Goal: Task Accomplishment & Management: Use online tool/utility

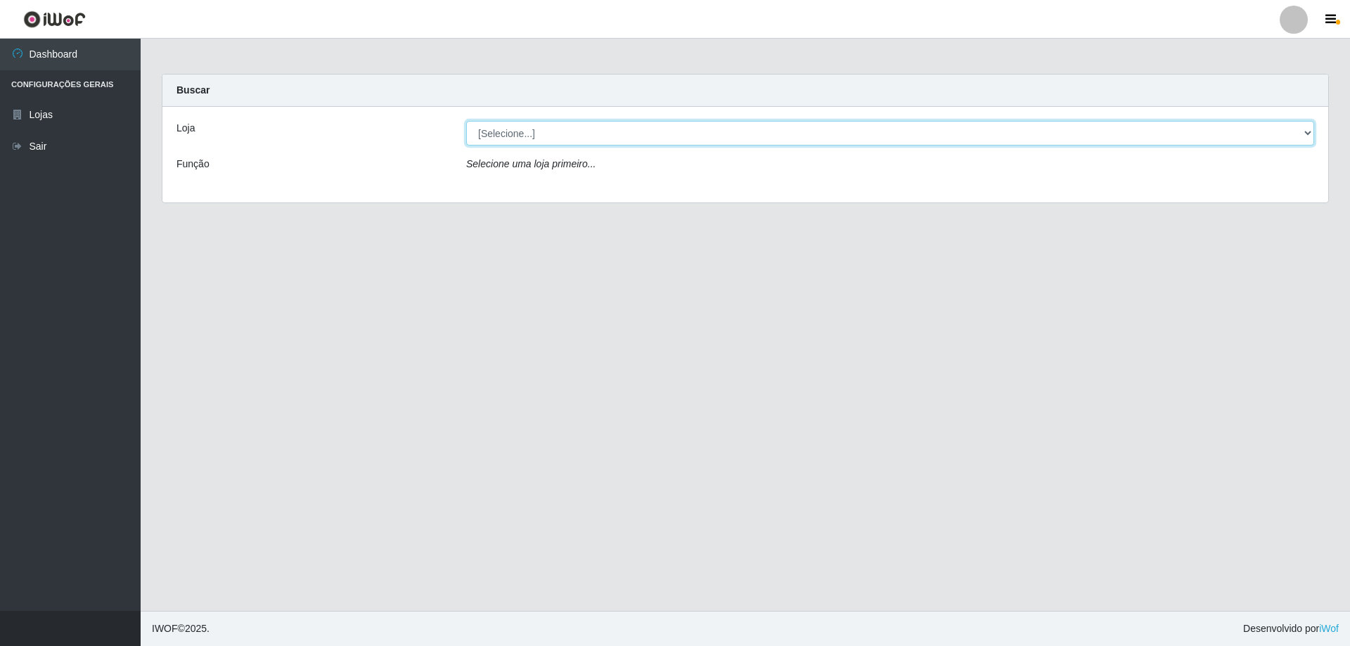
click at [629, 145] on select "[Selecione...] SuperShow Bis - Avenida 6 SuperShow [GEOGRAPHIC_DATA]" at bounding box center [890, 133] width 848 height 25
select select "60"
click at [466, 121] on select "[Selecione...] SuperShow Bis - Avenida 6 SuperShow [GEOGRAPHIC_DATA]" at bounding box center [890, 133] width 848 height 25
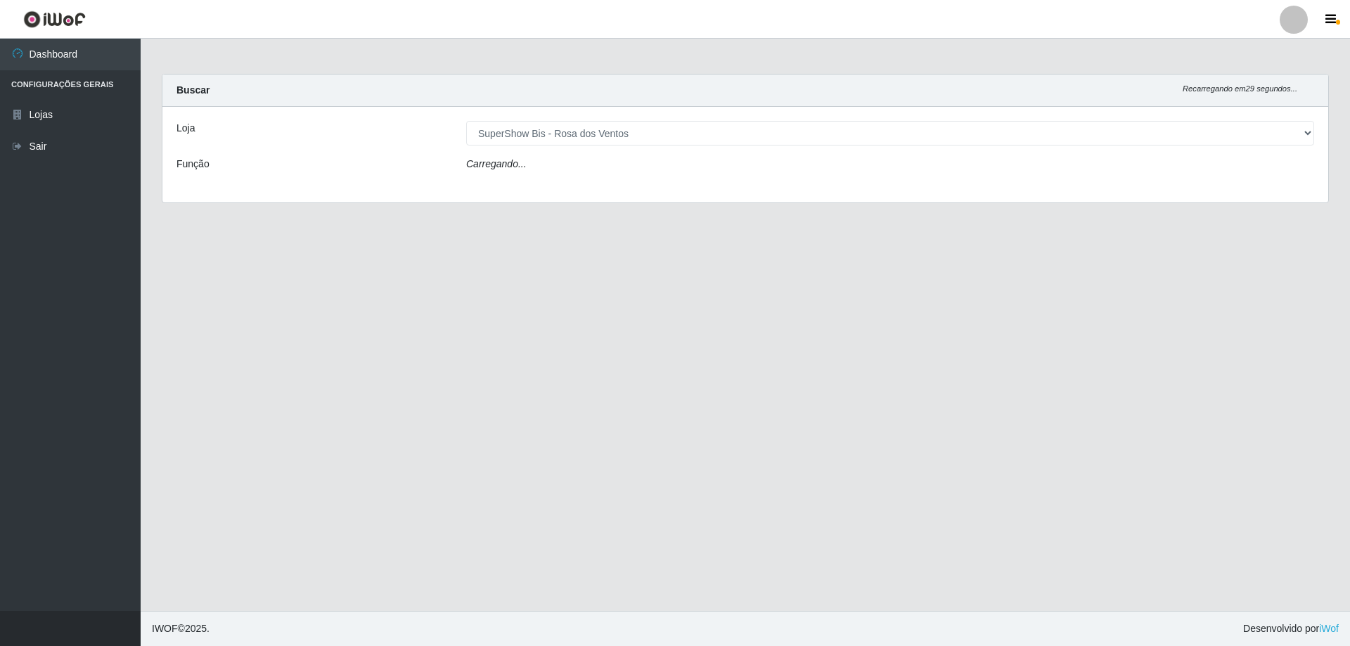
click at [564, 169] on div "Carregando..." at bounding box center [890, 167] width 869 height 20
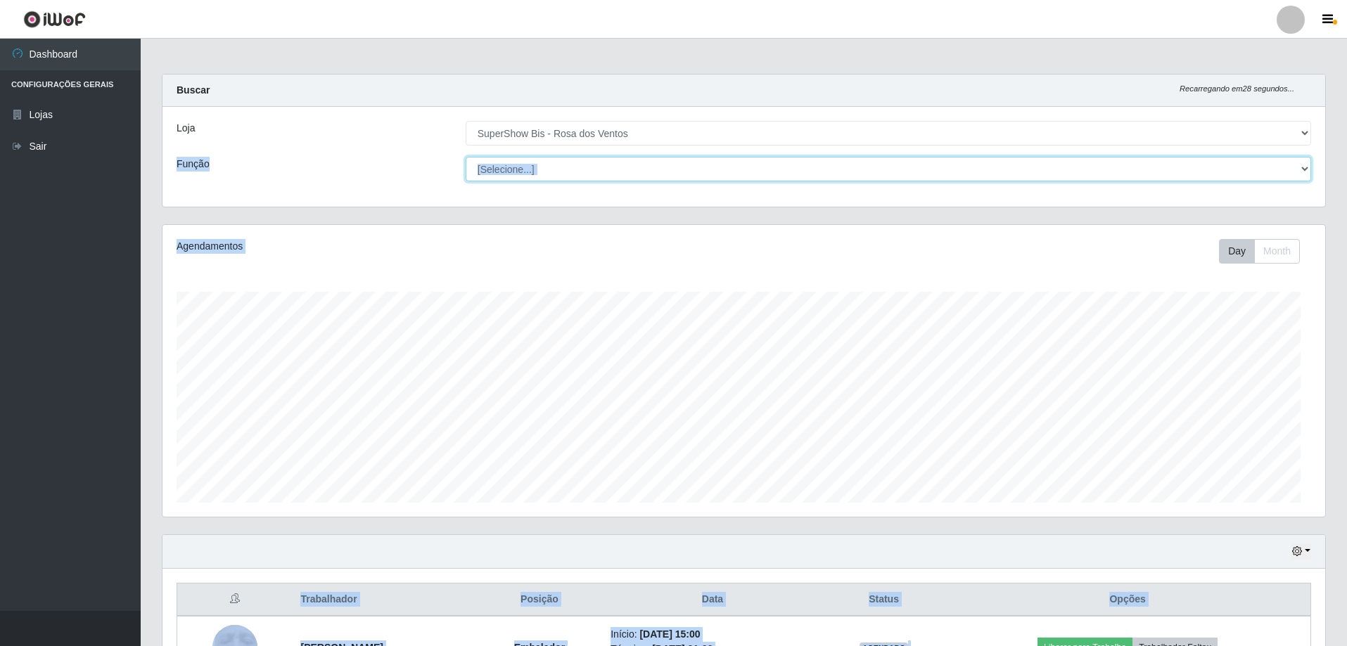
click at [577, 170] on select "[Selecione...] ASG ASG + ASG ++ Auxiliar de Cozinha Balconista de Açougue Balco…" at bounding box center [888, 169] width 845 height 25
click at [466, 157] on select "[Selecione...] ASG ASG + ASG ++ Auxiliar de Cozinha Balconista de Açougue Balco…" at bounding box center [888, 169] width 845 height 25
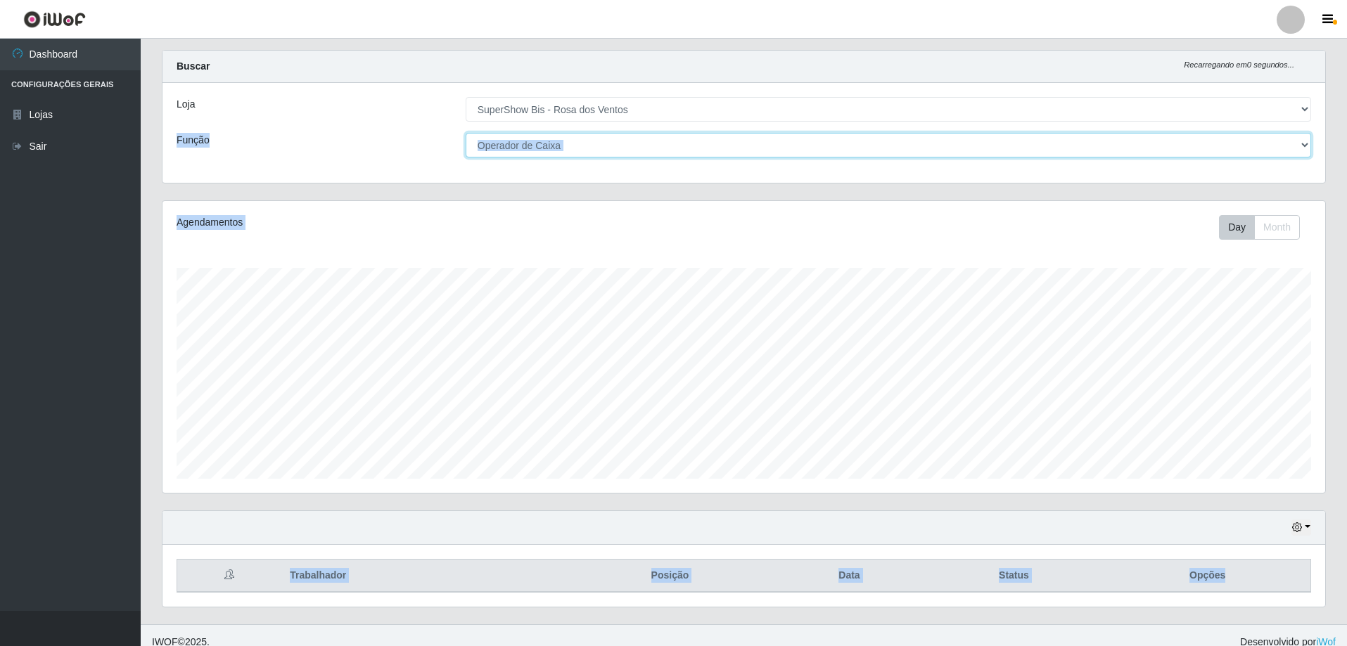
scroll to position [37, 0]
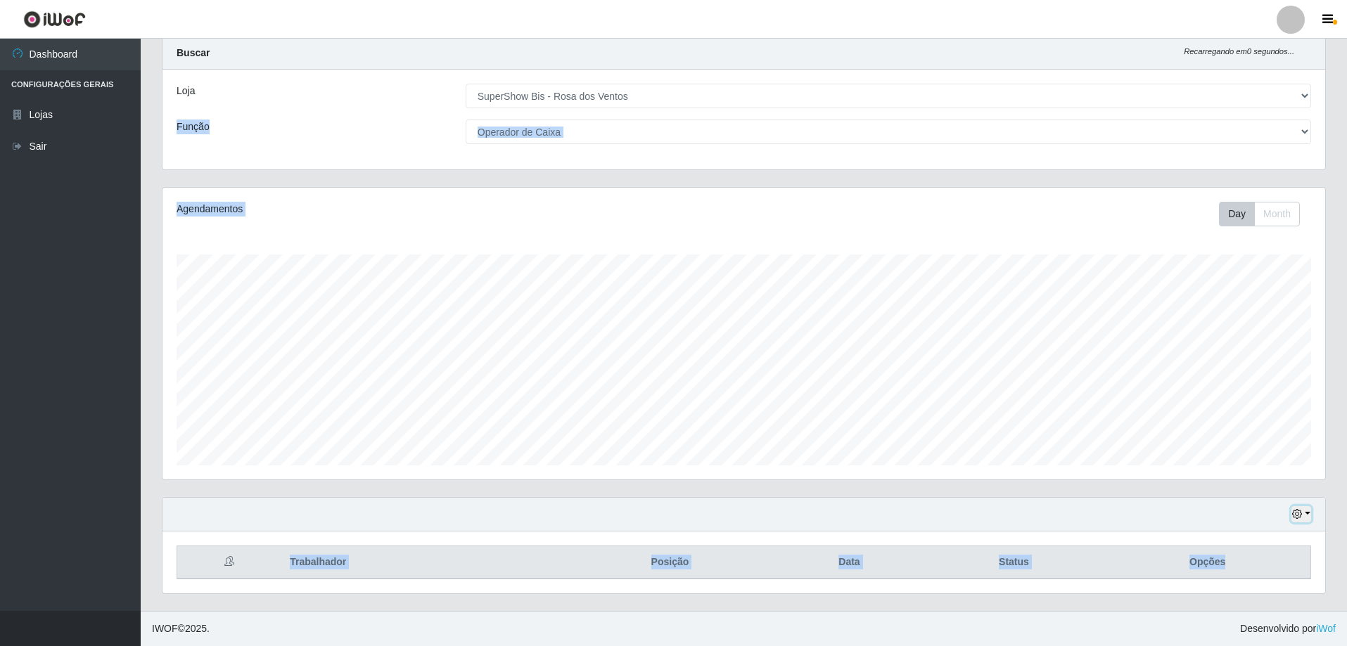
click at [1307, 511] on button "button" at bounding box center [1301, 514] width 20 height 16
click at [1303, 514] on button "button" at bounding box center [1301, 514] width 20 height 16
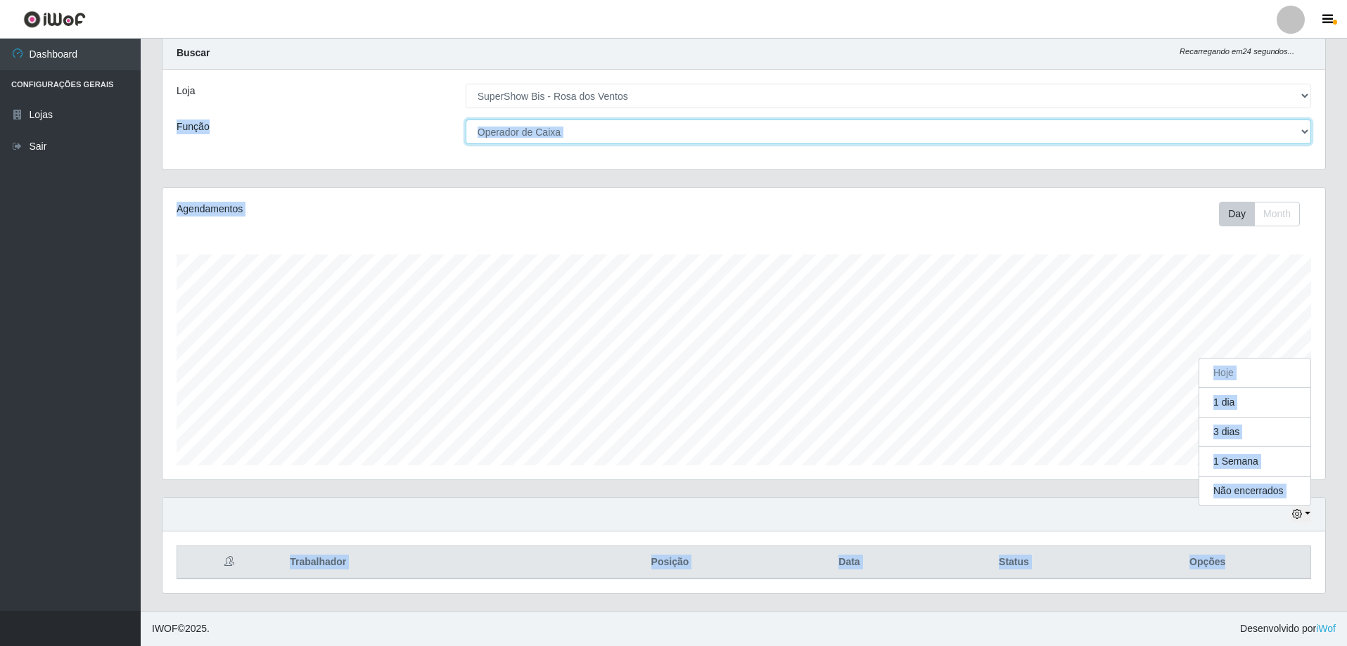
drag, startPoint x: 704, startPoint y: 129, endPoint x: 715, endPoint y: 142, distance: 16.9
click at [704, 129] on select "[Selecione...] ASG ASG + ASG ++ Auxiliar de Cozinha Balconista de Açougue Balco…" at bounding box center [888, 132] width 845 height 25
click at [466, 120] on select "[Selecione...] ASG ASG + ASG ++ Auxiliar de Cozinha Balconista de Açougue Balco…" at bounding box center [888, 132] width 845 height 25
click at [611, 127] on select "[Selecione...] ASG ASG + ASG ++ Auxiliar de Cozinha Balconista de Açougue Balco…" at bounding box center [888, 132] width 845 height 25
click at [466, 120] on select "[Selecione...] ASG ASG + ASG ++ Auxiliar de Cozinha Balconista de Açougue Balco…" at bounding box center [888, 132] width 845 height 25
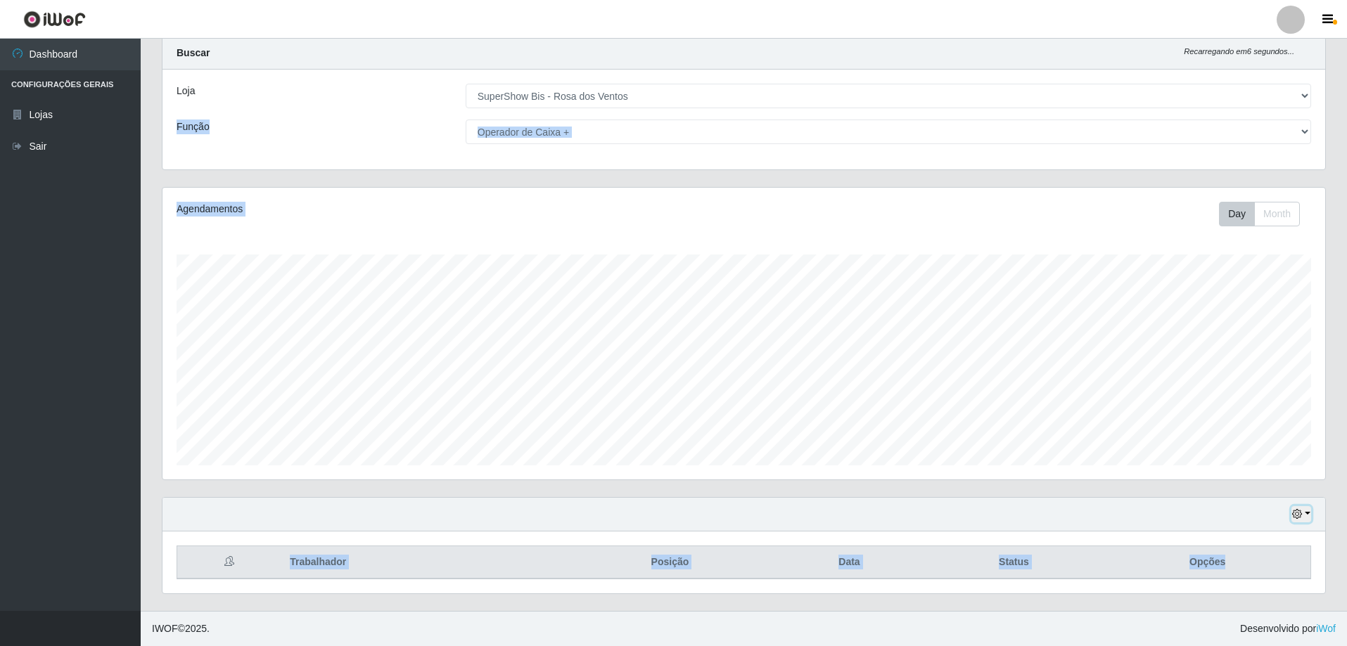
click at [1310, 510] on button "button" at bounding box center [1301, 514] width 20 height 16
click at [1236, 425] on button "3 dias" at bounding box center [1254, 433] width 111 height 30
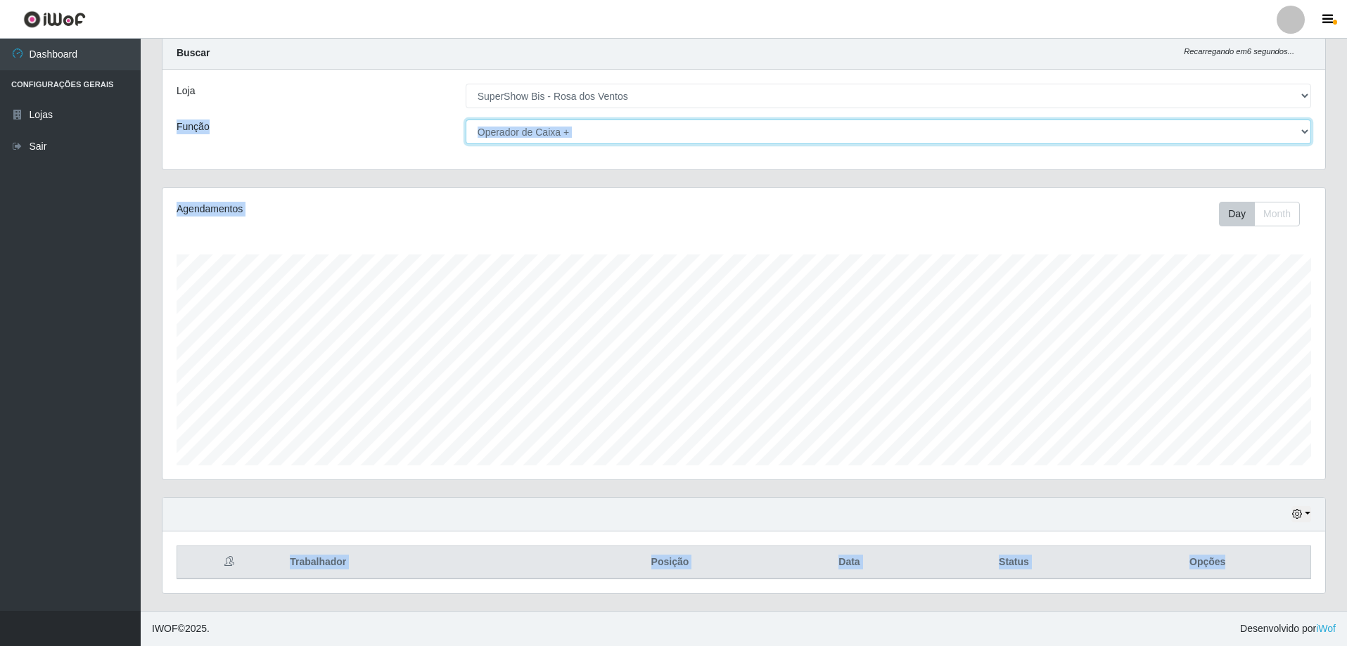
click at [729, 120] on select "[Selecione...] ASG ASG + ASG ++ Auxiliar de Cozinha Balconista de Açougue Balco…" at bounding box center [888, 132] width 845 height 25
click at [466, 120] on select "[Selecione...] ASG ASG + ASG ++ Auxiliar de Cozinha Balconista de Açougue Balco…" at bounding box center [888, 132] width 845 height 25
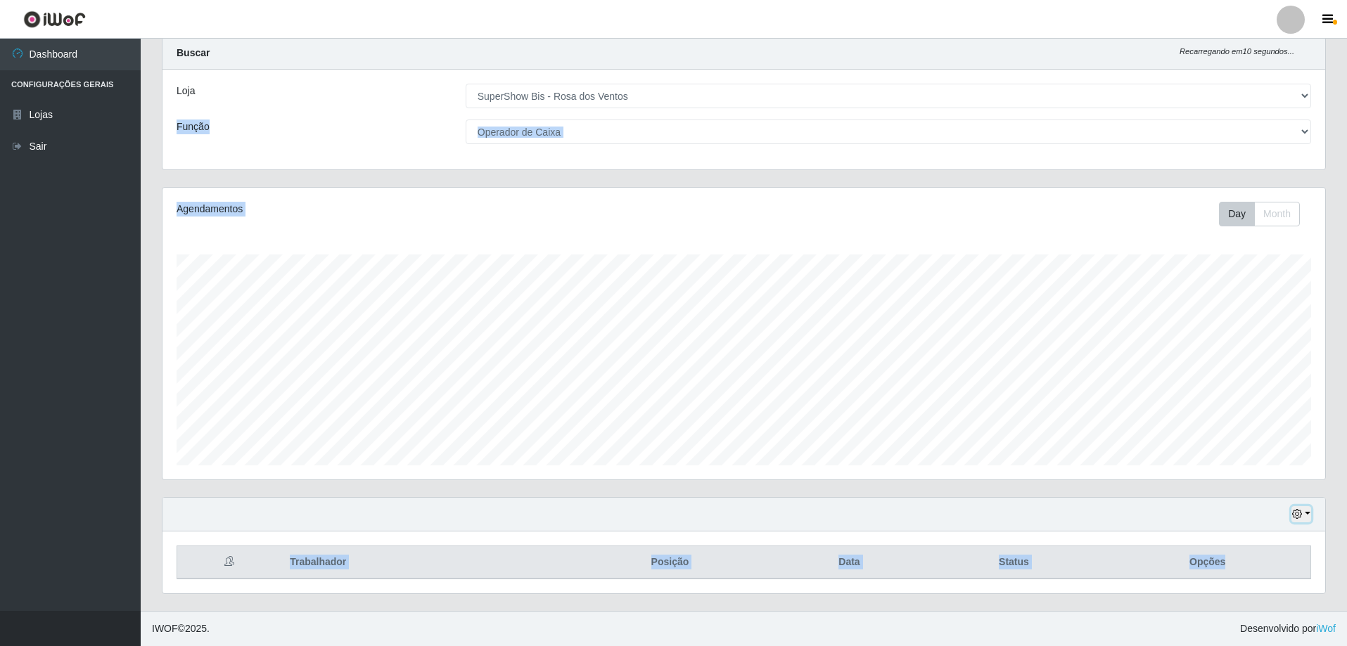
click at [1306, 518] on button "button" at bounding box center [1301, 514] width 20 height 16
click at [1229, 398] on button "1 dia" at bounding box center [1254, 403] width 111 height 30
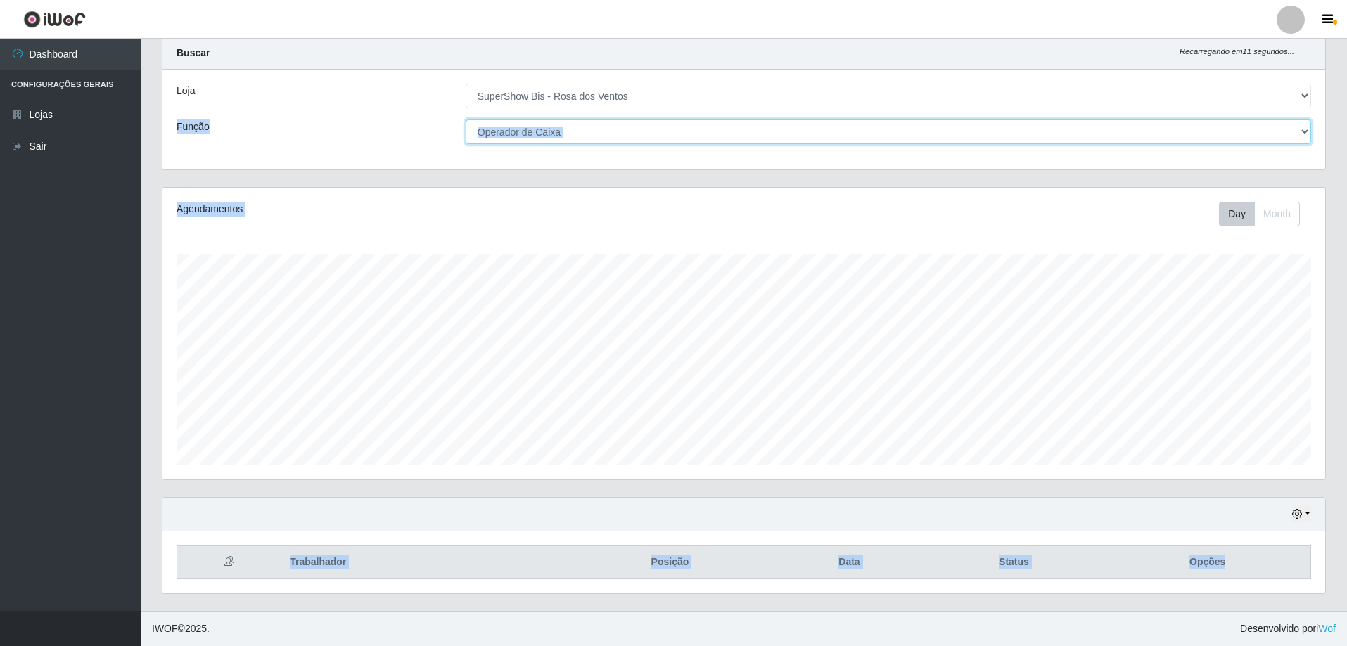
click at [561, 127] on select "[Selecione...] ASG ASG + ASG ++ Auxiliar de Cozinha Balconista de Açougue Balco…" at bounding box center [888, 132] width 845 height 25
click at [466, 120] on select "[Selecione...] ASG ASG + ASG ++ Auxiliar de Cozinha Balconista de Açougue Balco…" at bounding box center [888, 132] width 845 height 25
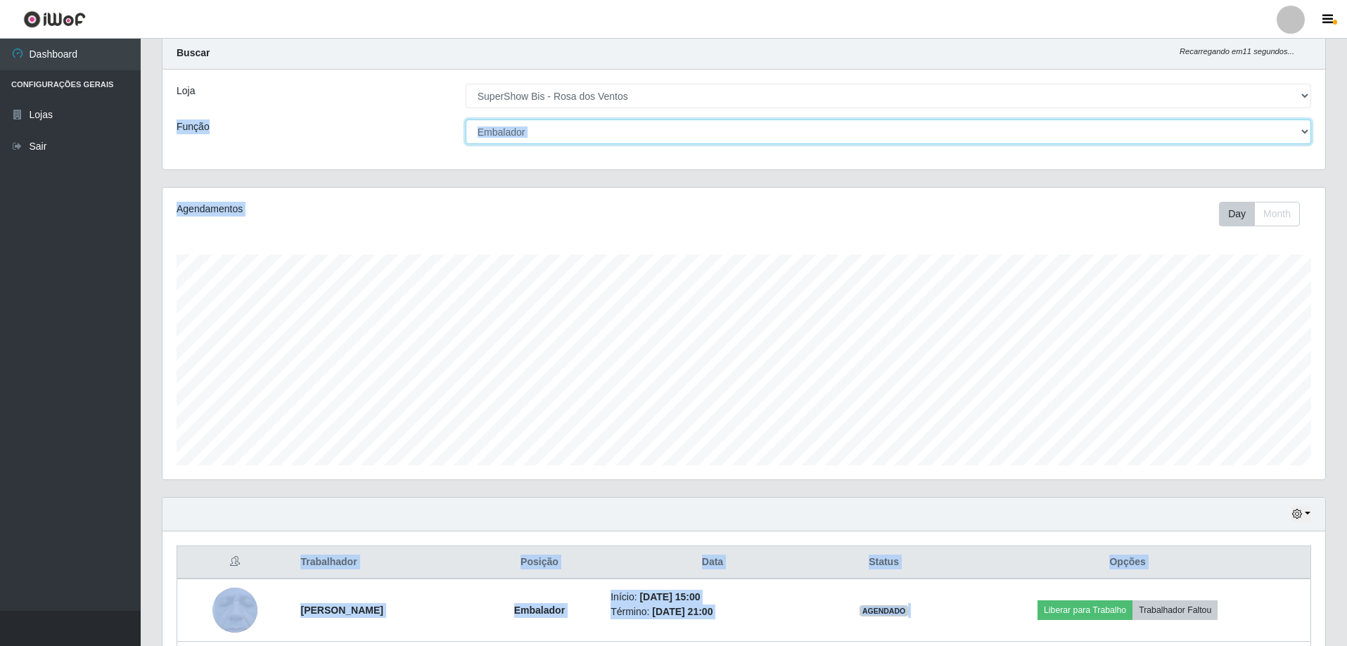
scroll to position [162, 0]
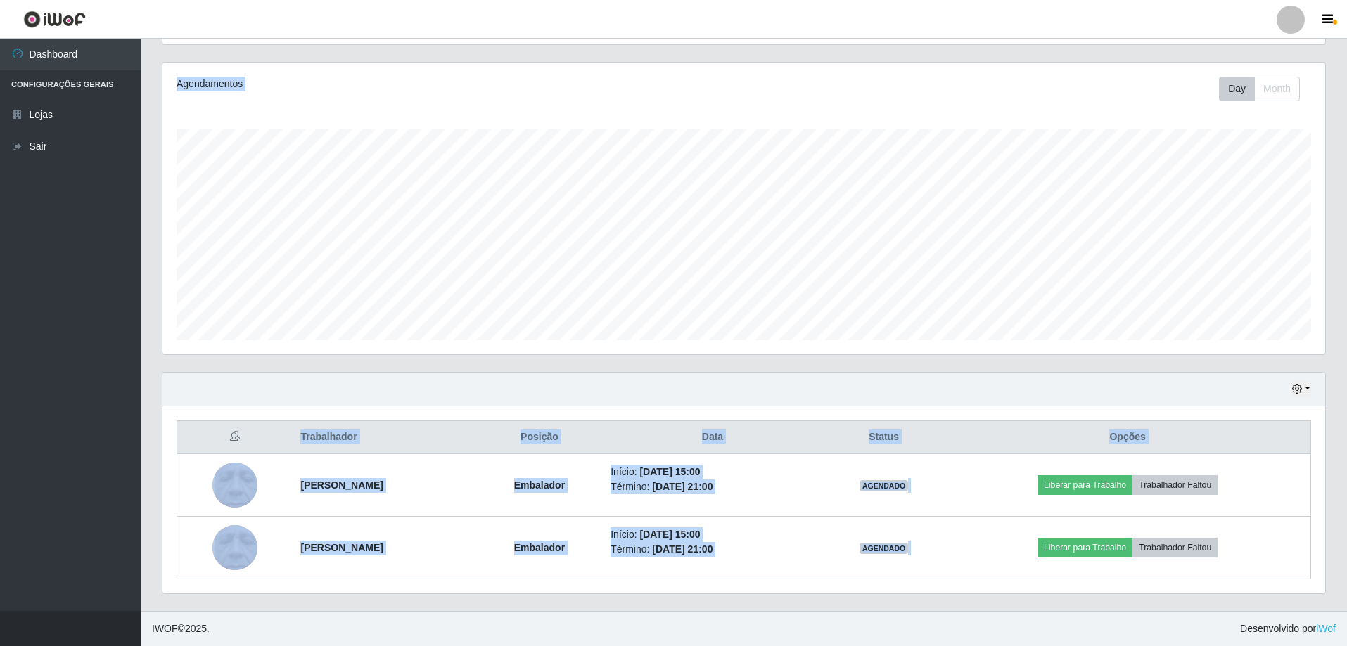
click at [1201, 401] on div "Hoje 1 dia 3 dias 1 Semana Não encerrados" at bounding box center [743, 390] width 1162 height 34
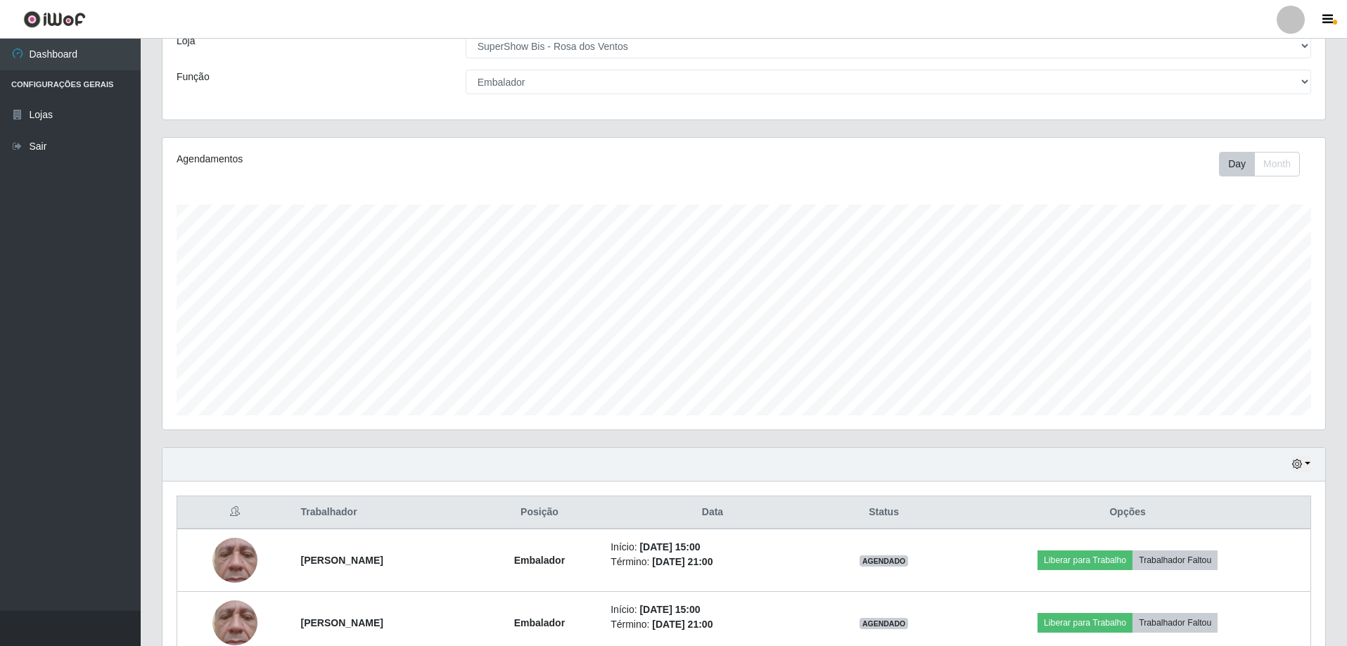
scroll to position [0, 0]
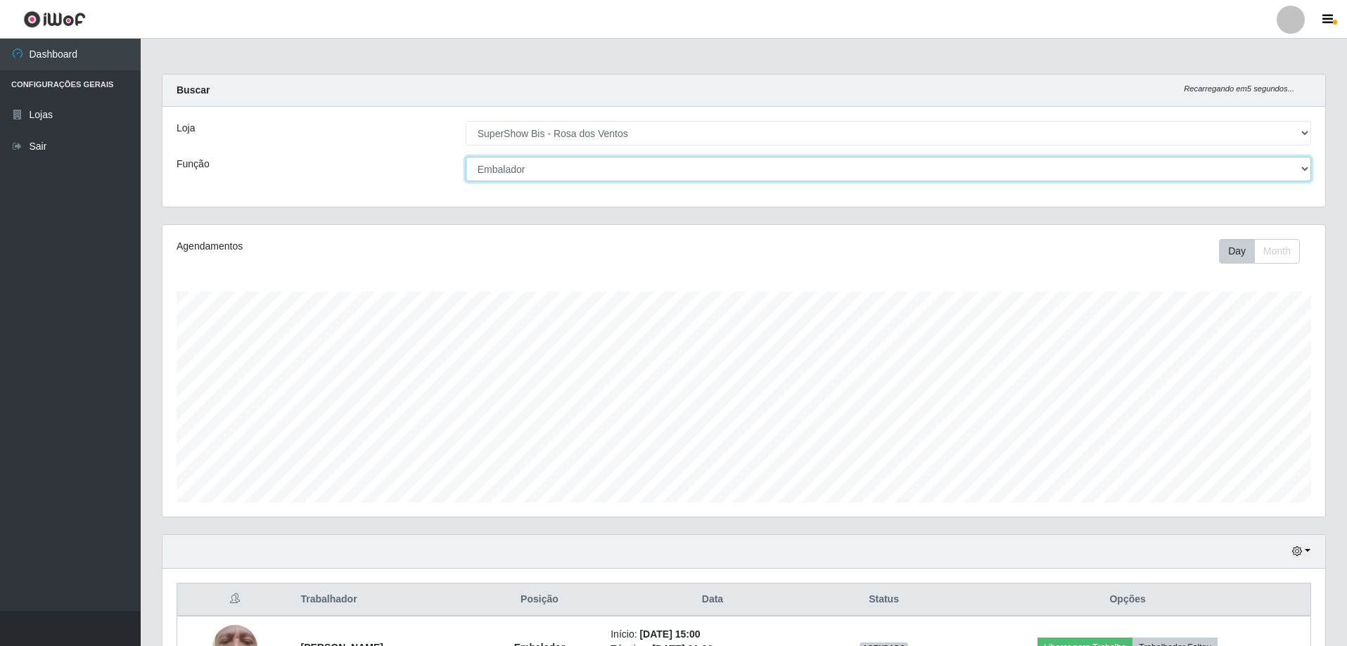
click at [496, 172] on select "[Selecione...] ASG ASG + ASG ++ Auxiliar de Cozinha Balconista de Açougue Balco…" at bounding box center [888, 169] width 845 height 25
click at [557, 178] on select "[Selecione...] ASG ASG + ASG ++ Auxiliar de Cozinha Balconista de Açougue Balco…" at bounding box center [888, 169] width 845 height 25
click at [466, 157] on select "[Selecione...] ASG ASG + ASG ++ Auxiliar de Cozinha Balconista de Açougue Balco…" at bounding box center [888, 169] width 845 height 25
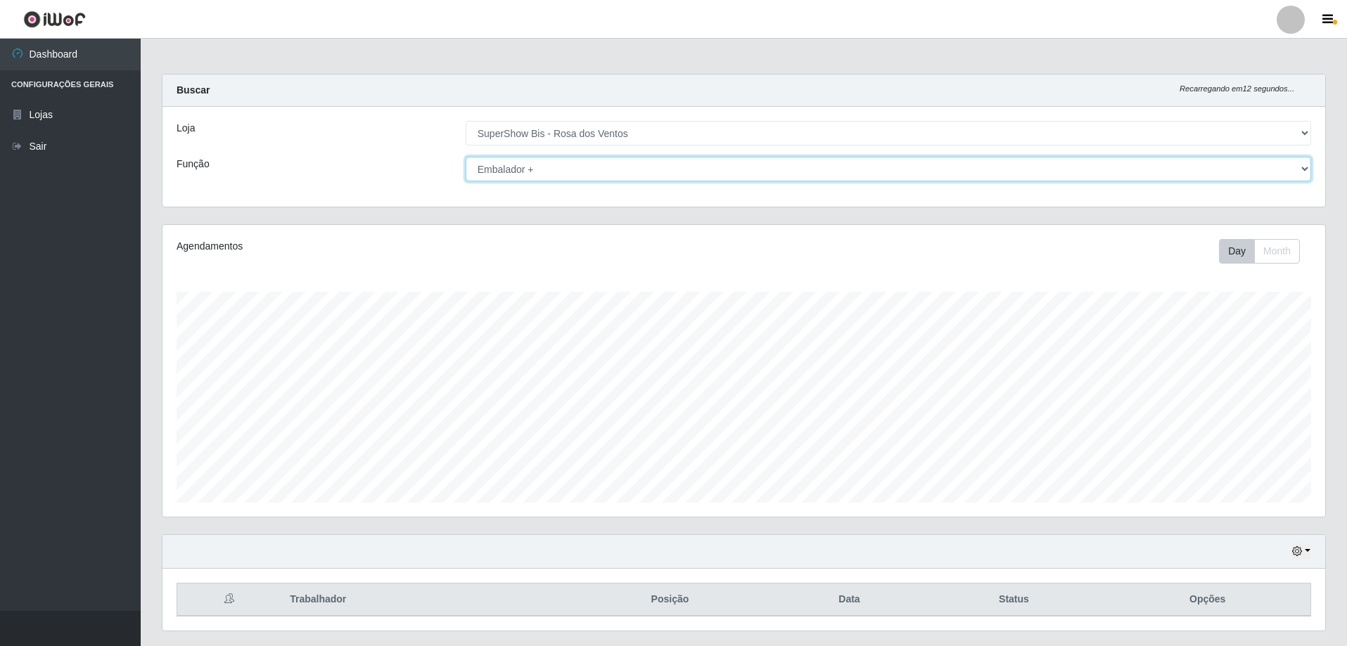
scroll to position [37, 0]
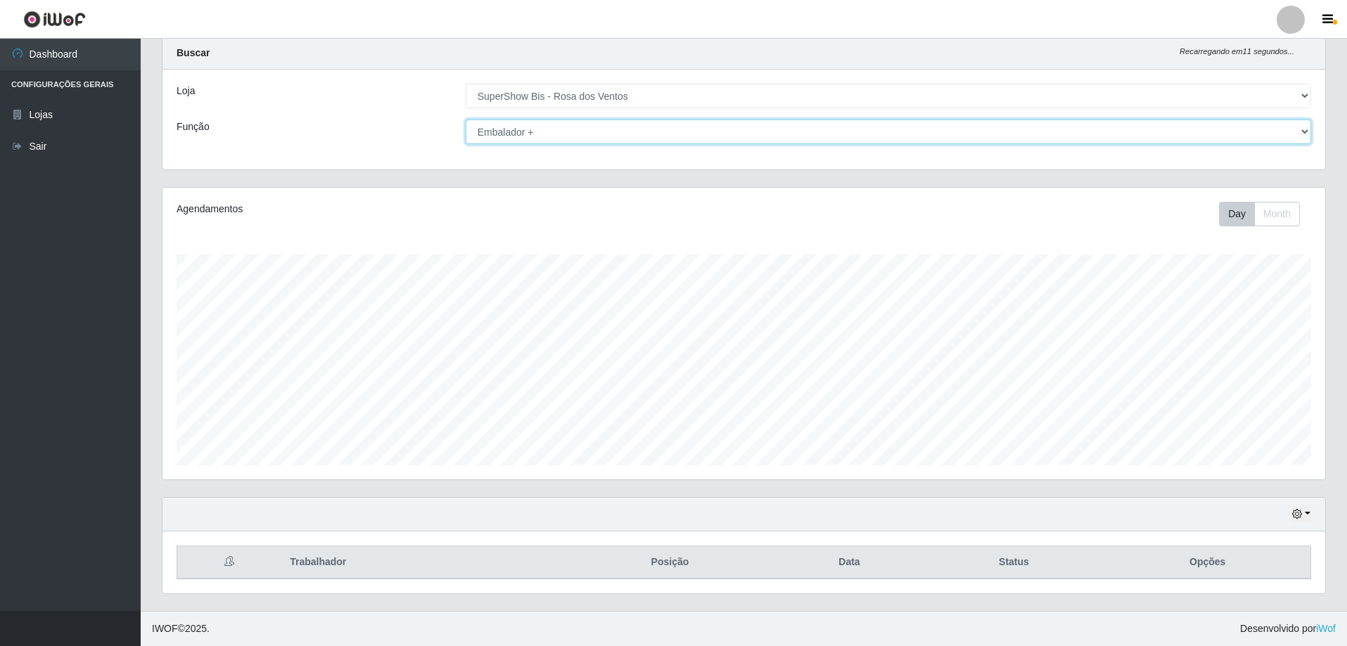
click at [486, 132] on select "[Selecione...] ASG ASG + ASG ++ Auxiliar de Cozinha Balconista de Açougue Balco…" at bounding box center [888, 132] width 845 height 25
select select "22"
click at [466, 120] on select "[Selecione...] ASG ASG + ASG ++ Auxiliar de Cozinha Balconista de Açougue Balco…" at bounding box center [888, 132] width 845 height 25
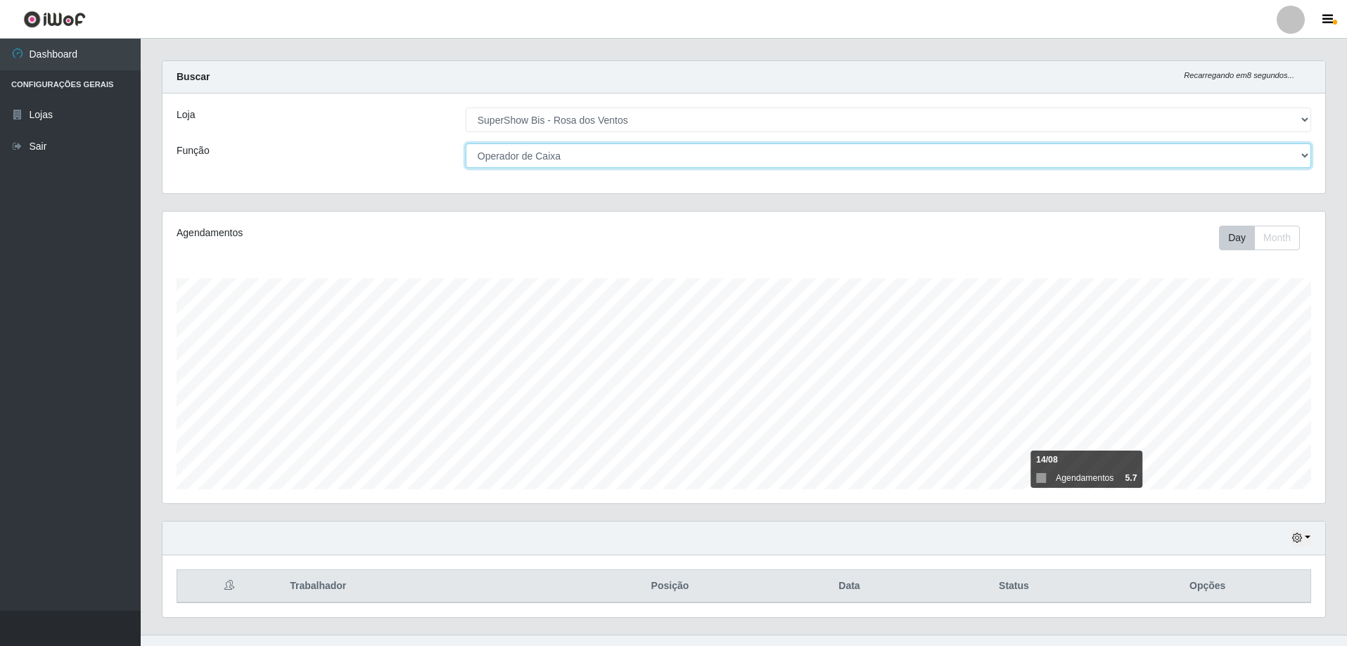
scroll to position [0, 0]
